Goal: Check status: Check status

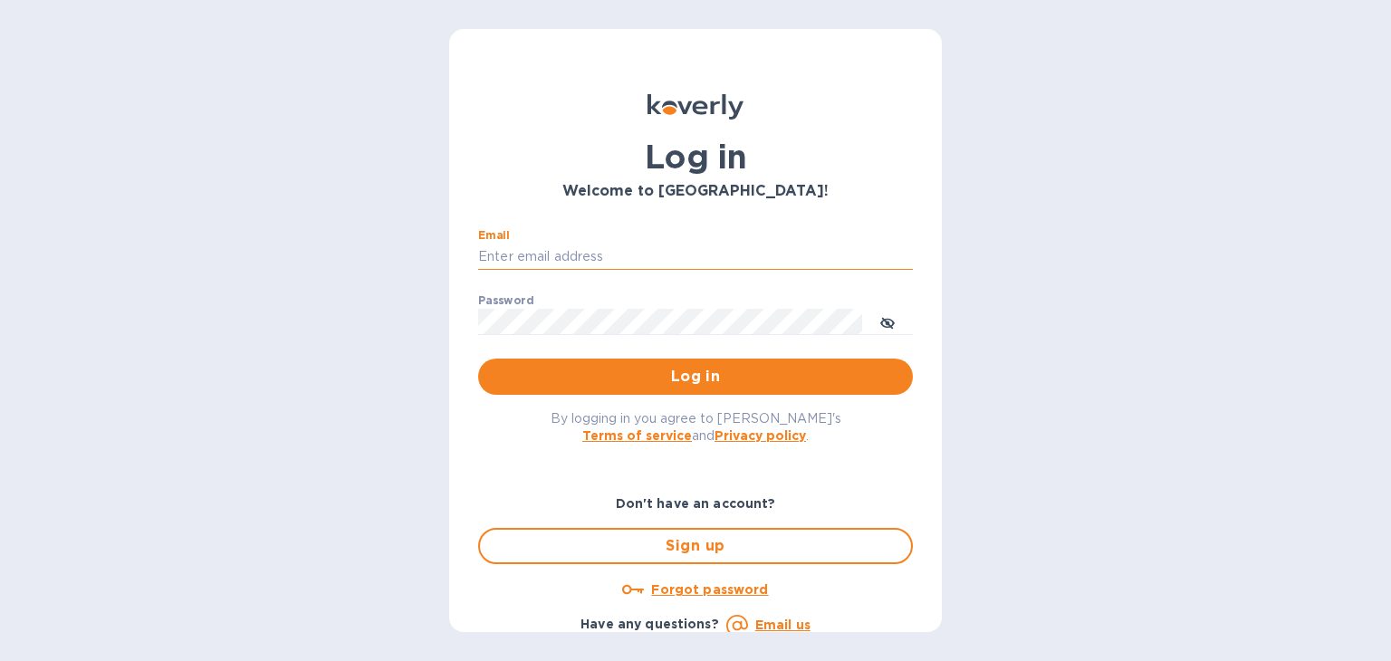
click at [533, 258] on input "Email" at bounding box center [695, 257] width 435 height 27
type input "[PERSON_NAME][EMAIL_ADDRESS][DOMAIN_NAME]"
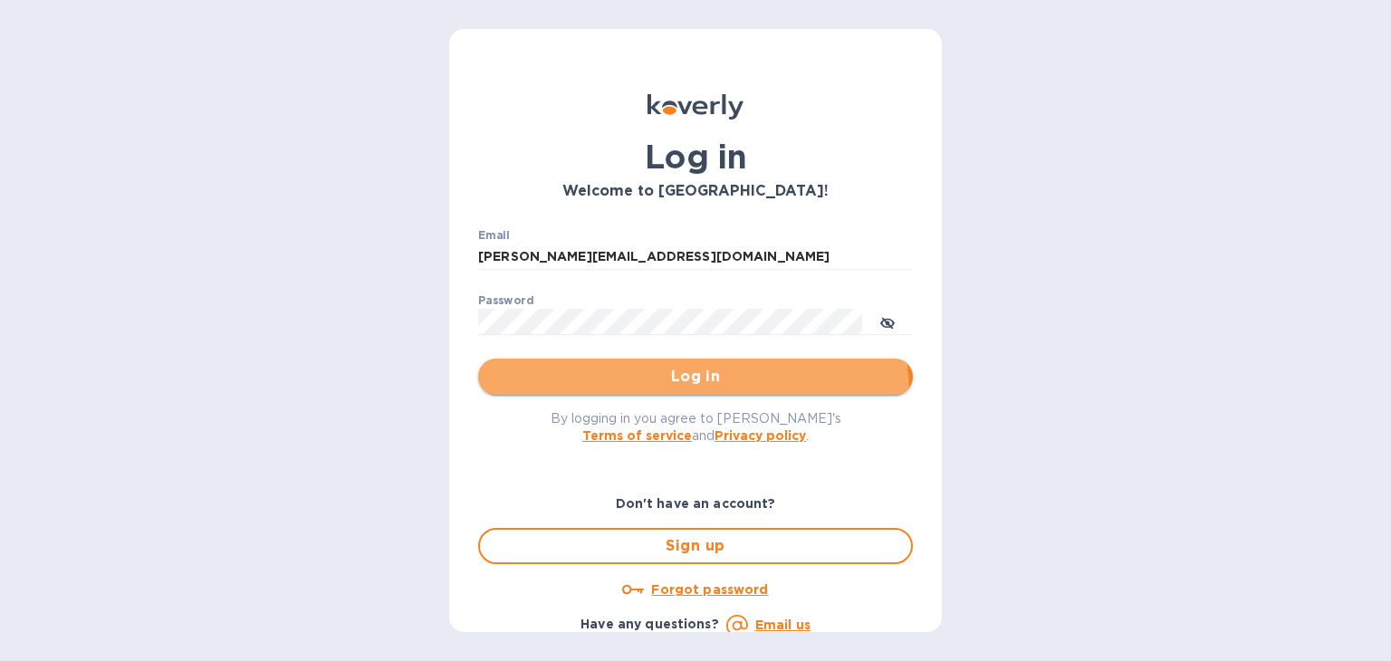
click at [674, 392] on button "Log in" at bounding box center [695, 377] width 435 height 36
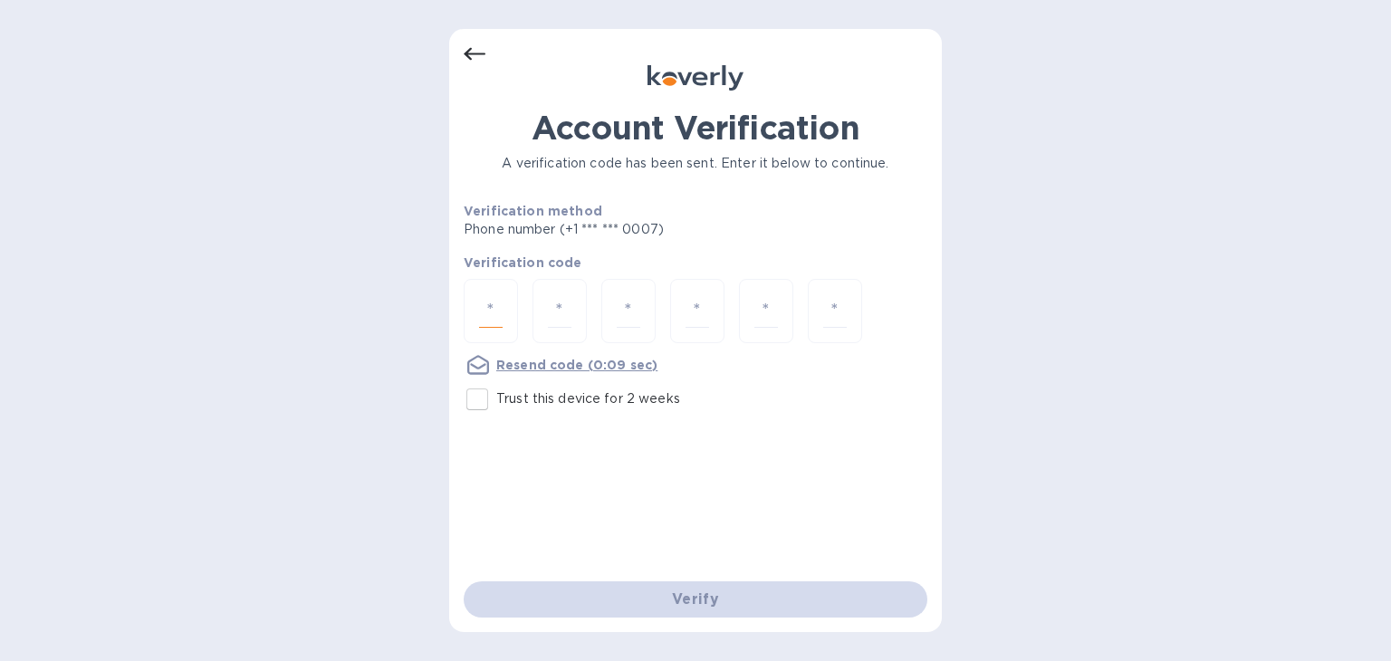
click at [484, 312] on input "number" at bounding box center [491, 311] width 24 height 34
type input "3"
type input "5"
type input "9"
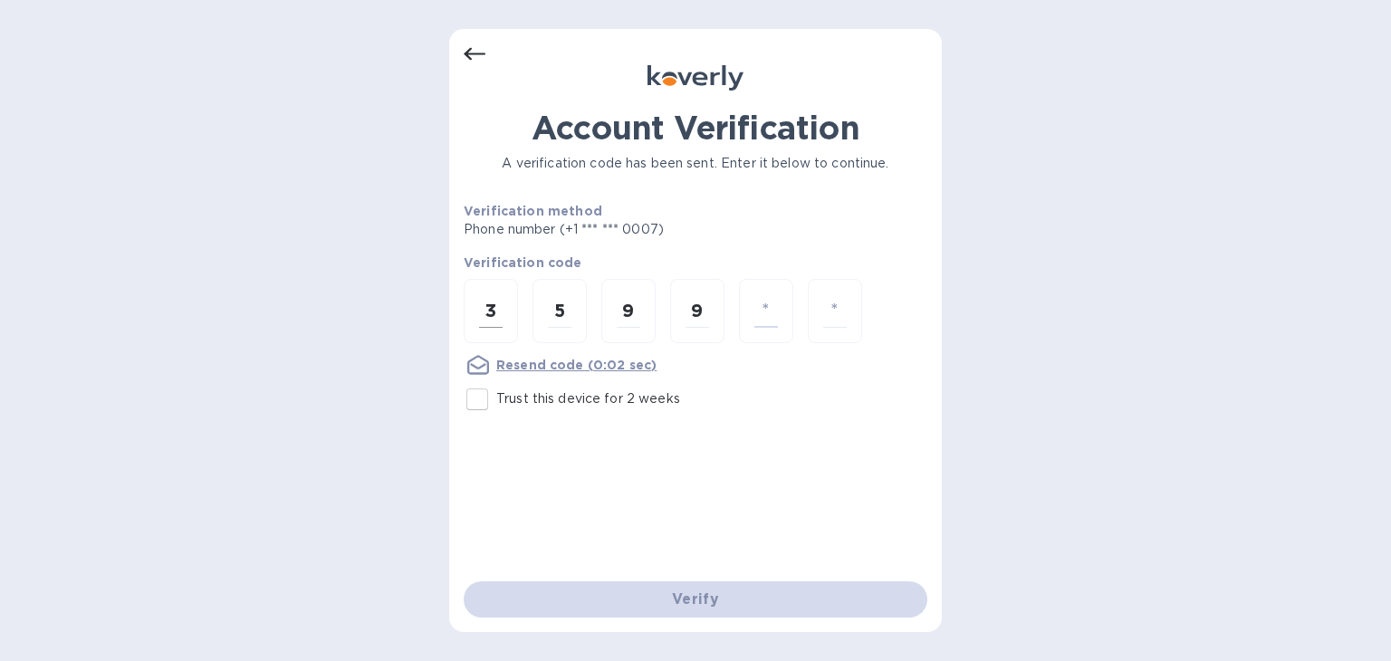
type input "6"
type input "4"
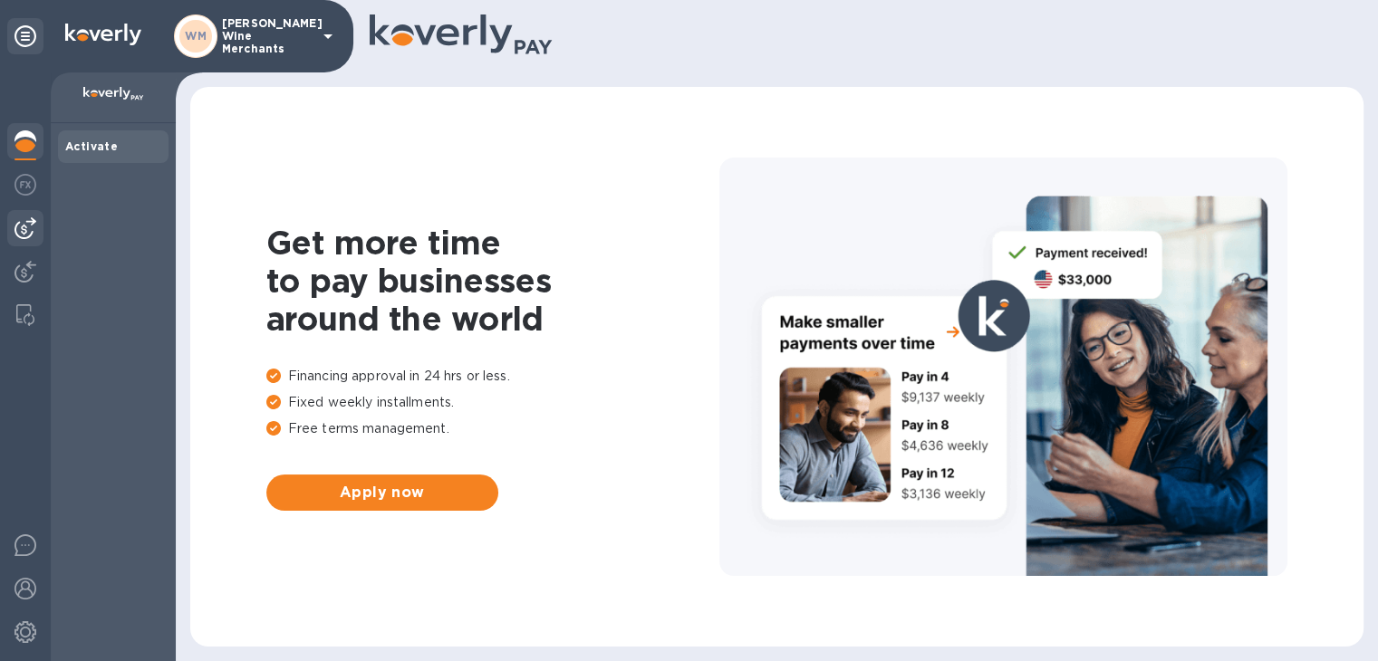
click at [32, 228] on img at bounding box center [25, 228] width 22 height 22
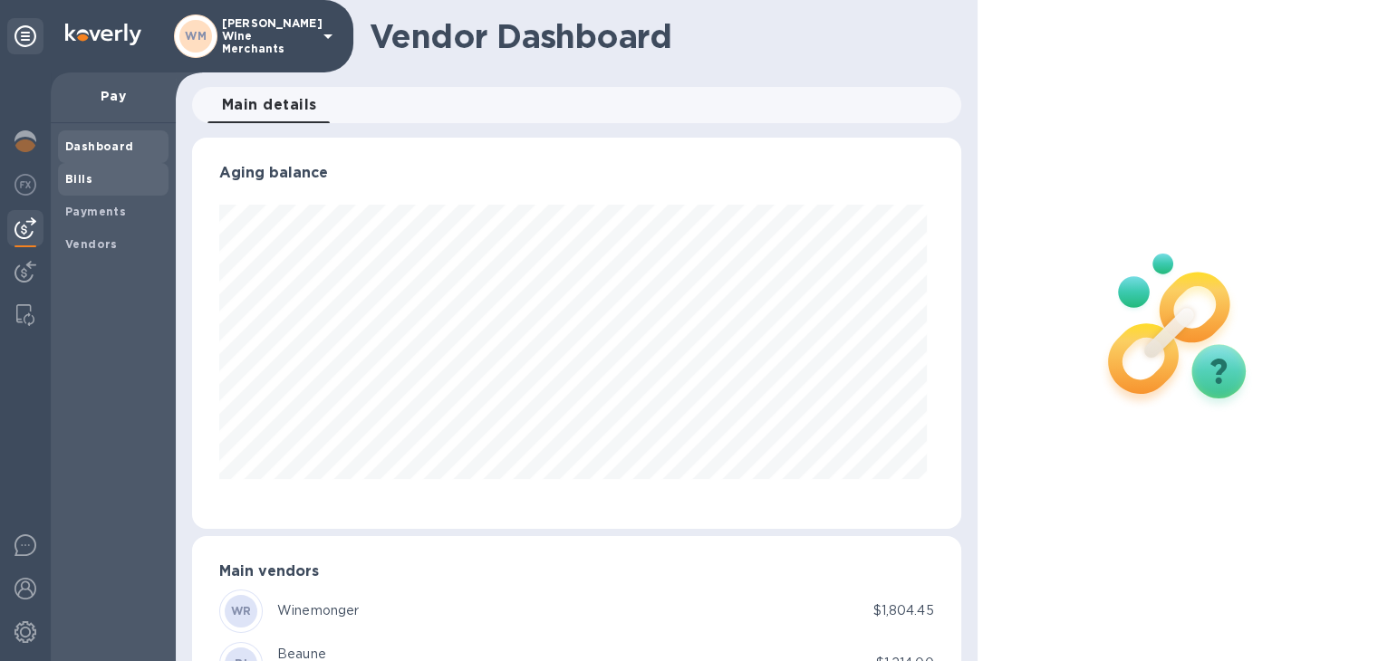
click at [73, 179] on b "Bills" at bounding box center [78, 179] width 27 height 14
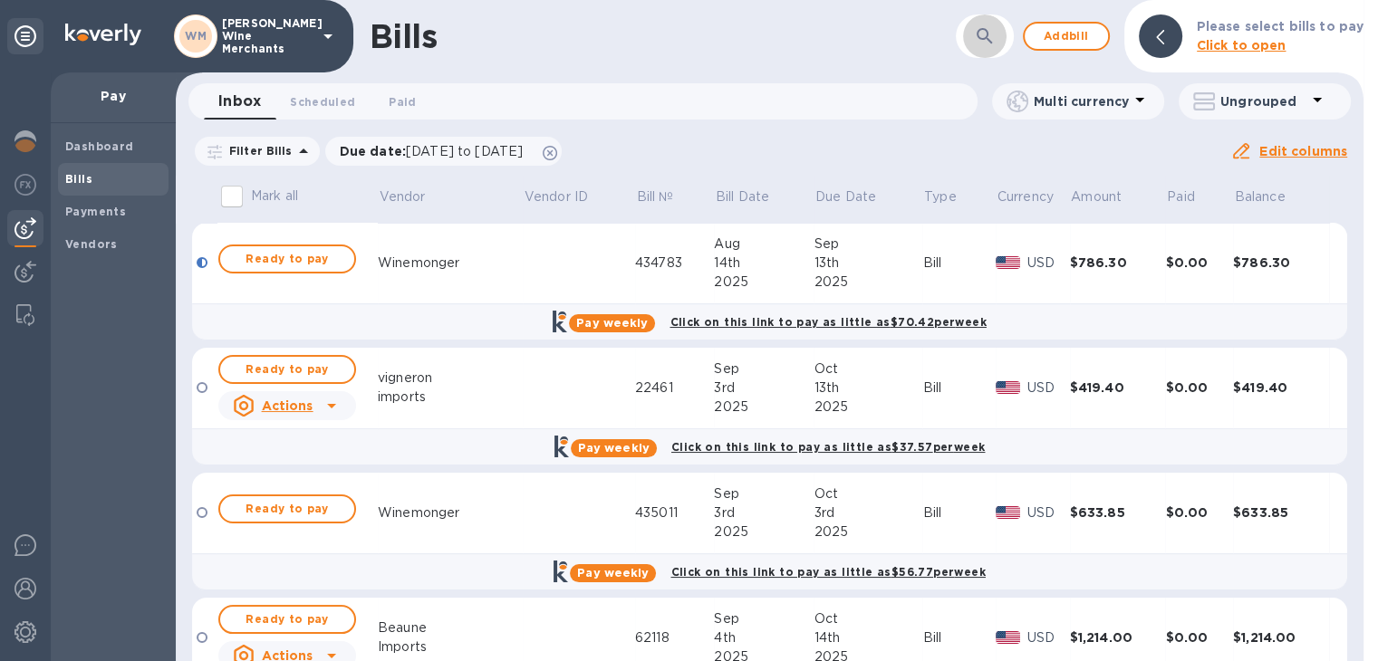
click at [985, 36] on icon "button" at bounding box center [985, 36] width 22 height 22
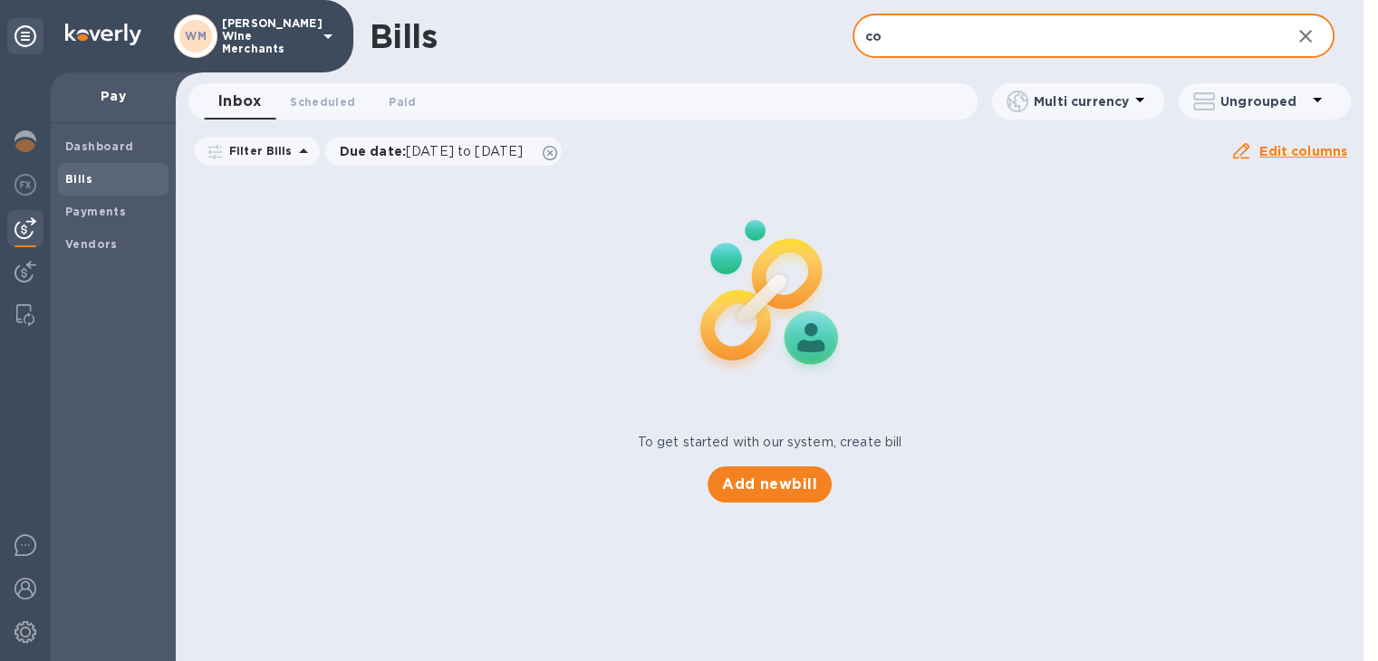
type input "c"
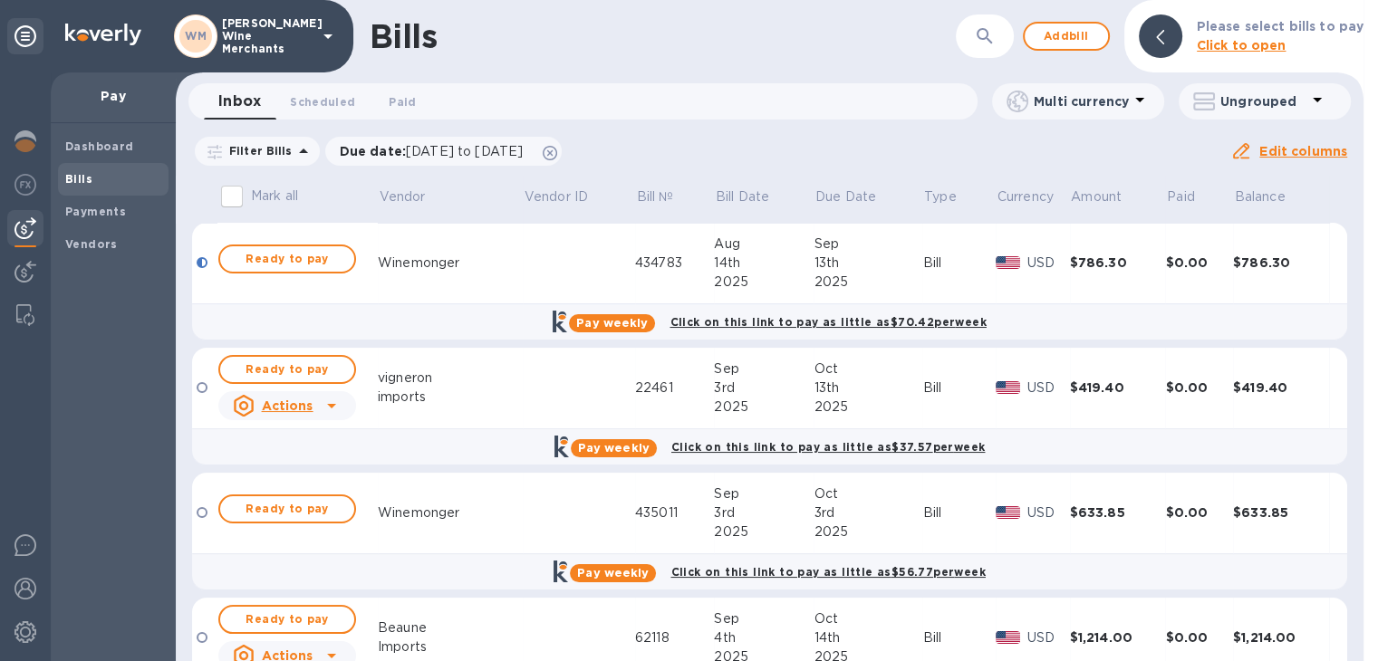
click at [731, 26] on div "Bills" at bounding box center [663, 36] width 586 height 38
click at [985, 25] on icon "button" at bounding box center [985, 36] width 22 height 22
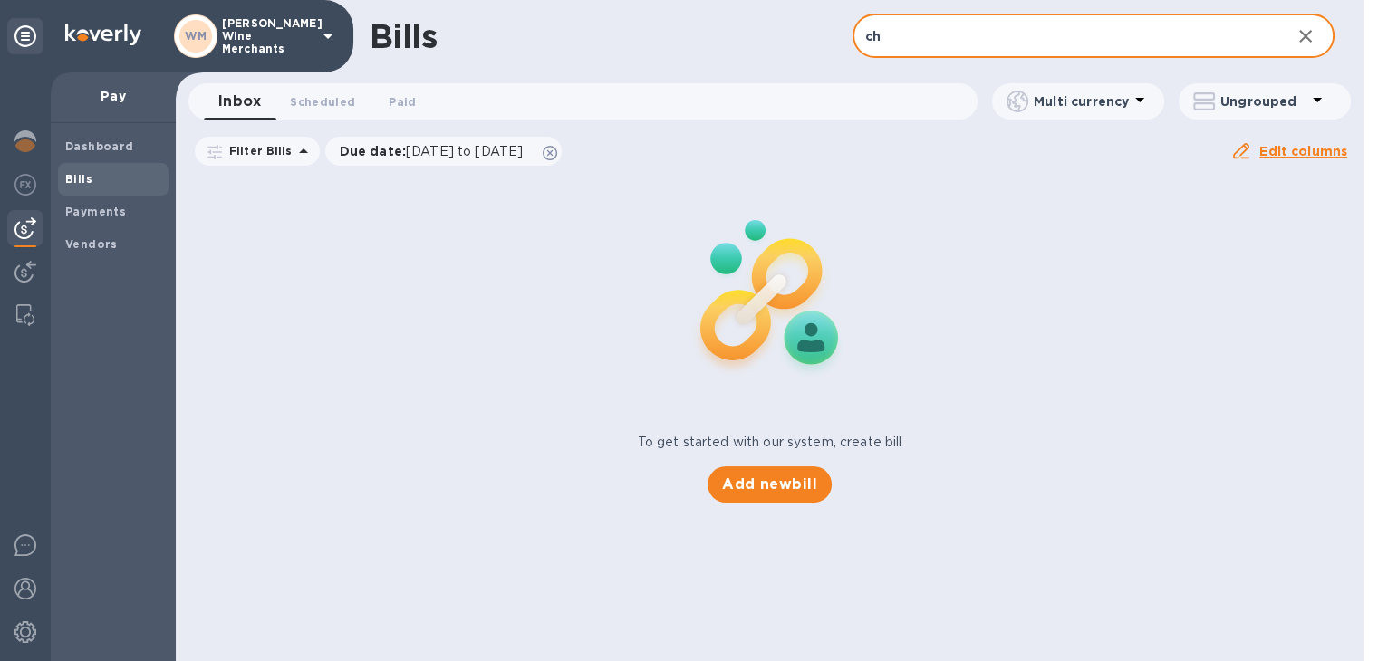
type input "c"
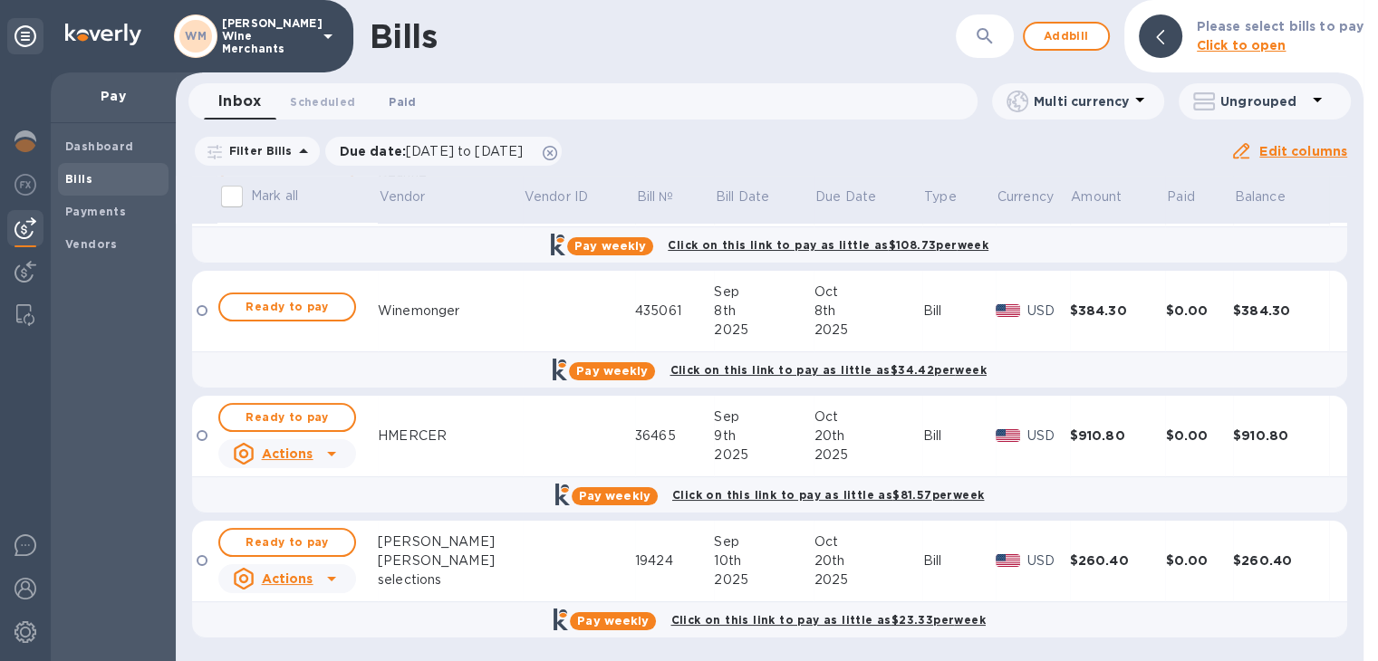
click at [404, 102] on span "Paid 0" at bounding box center [402, 101] width 27 height 19
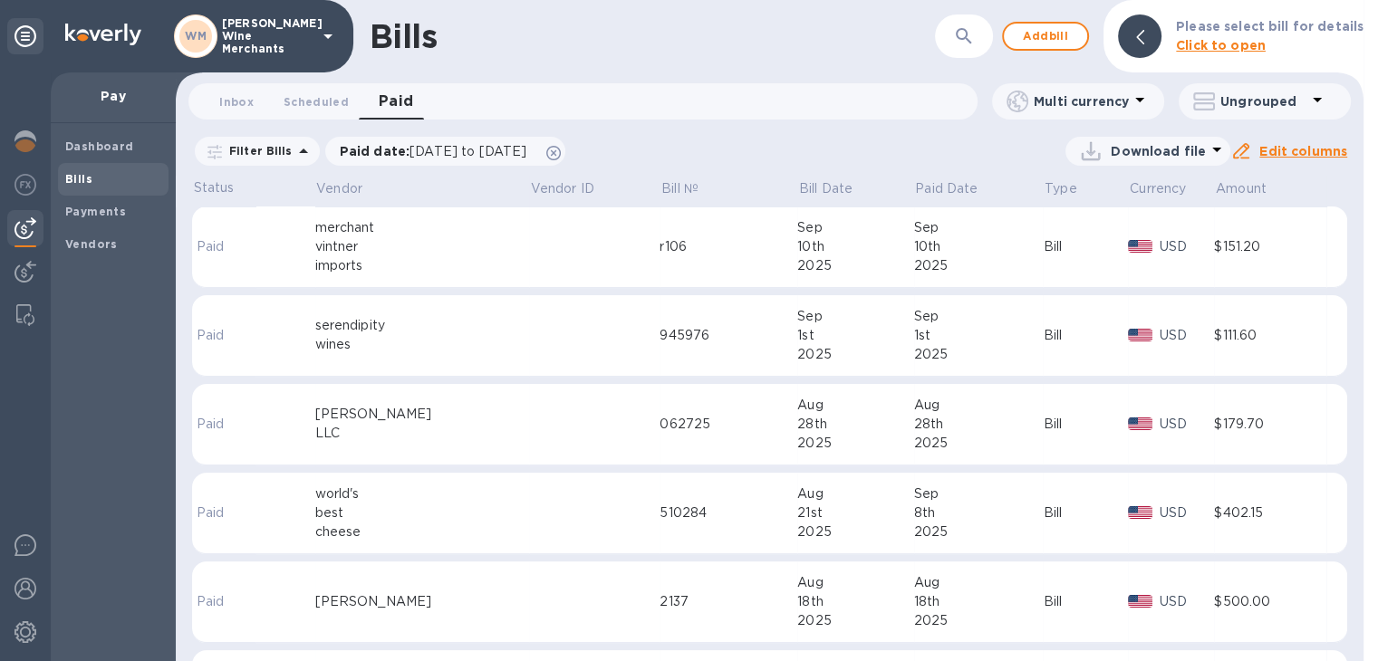
scroll to position [61, 0]
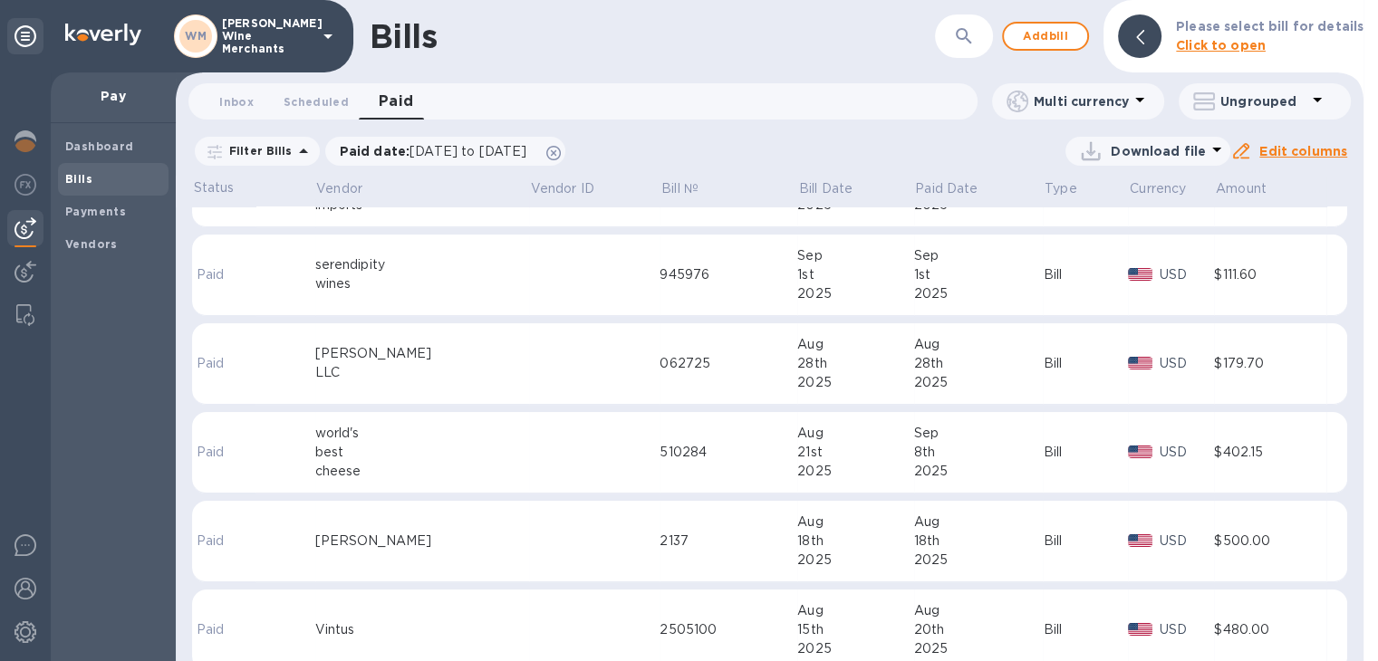
click at [813, 363] on div "28th" at bounding box center [855, 363] width 116 height 19
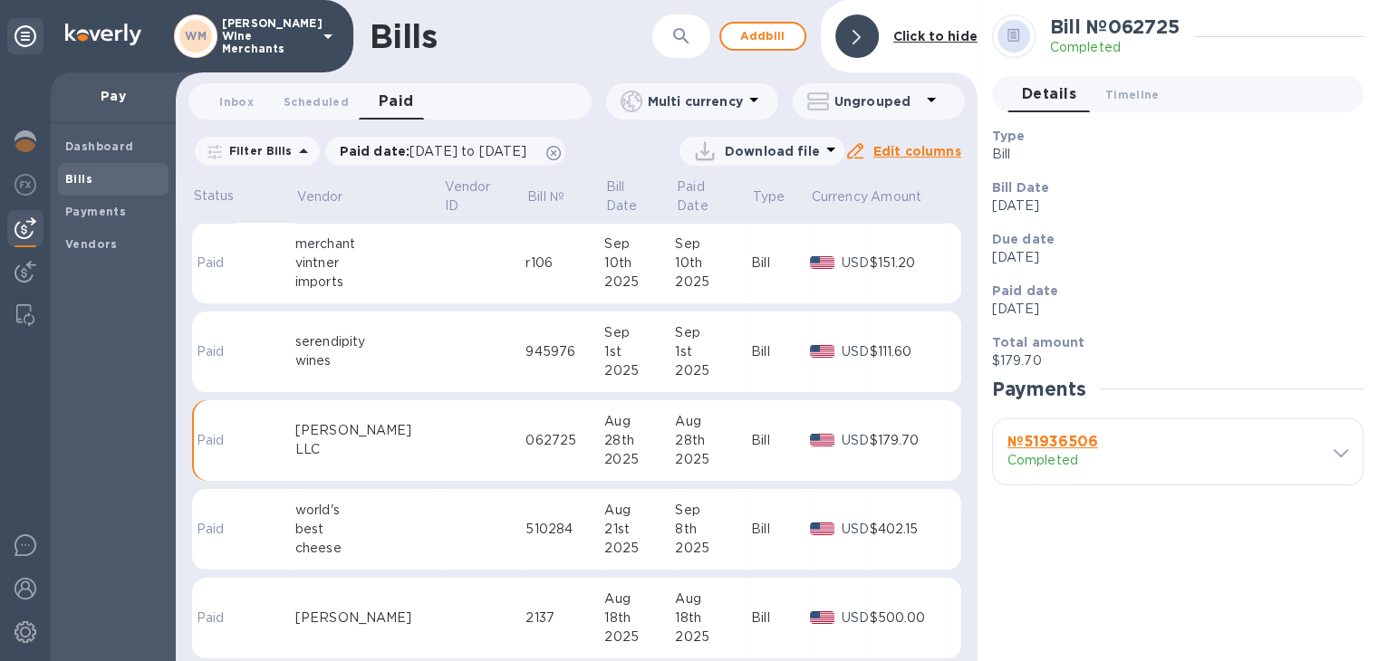
click at [1340, 451] on icon at bounding box center [1340, 453] width 14 height 8
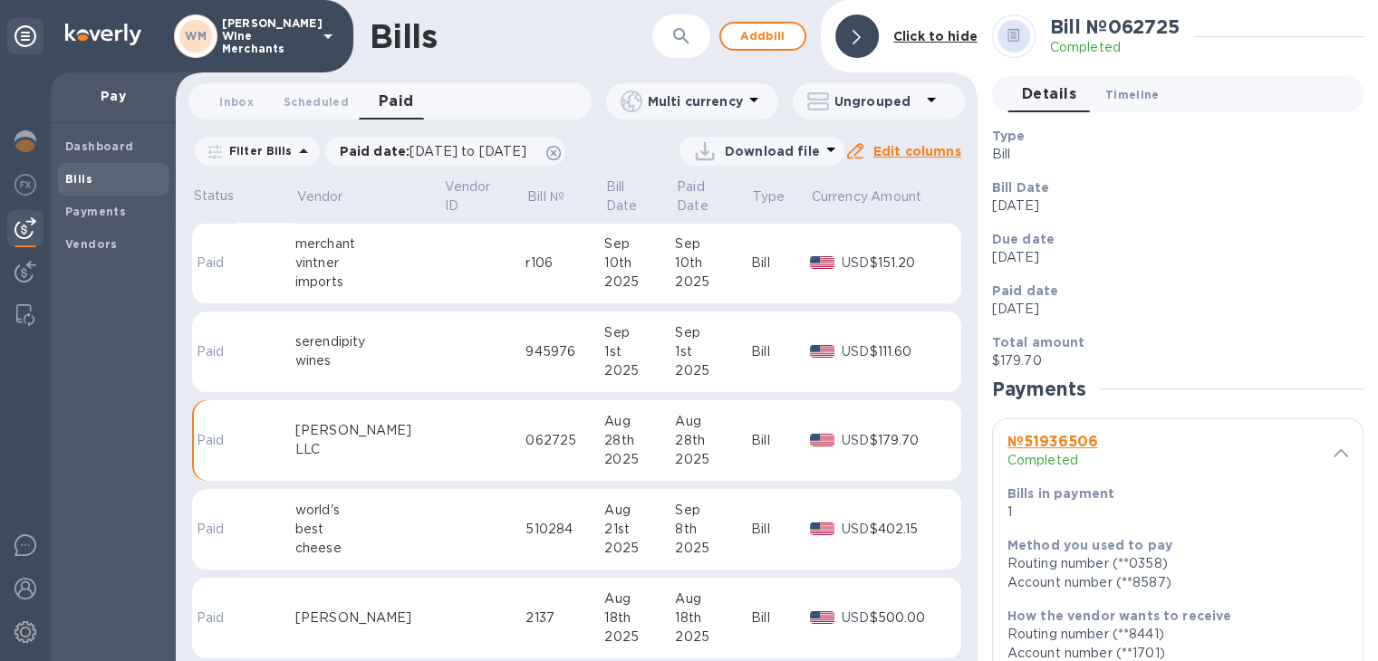
click at [1115, 96] on span "Timeline 0" at bounding box center [1132, 94] width 54 height 19
